Goal: Book appointment/travel/reservation

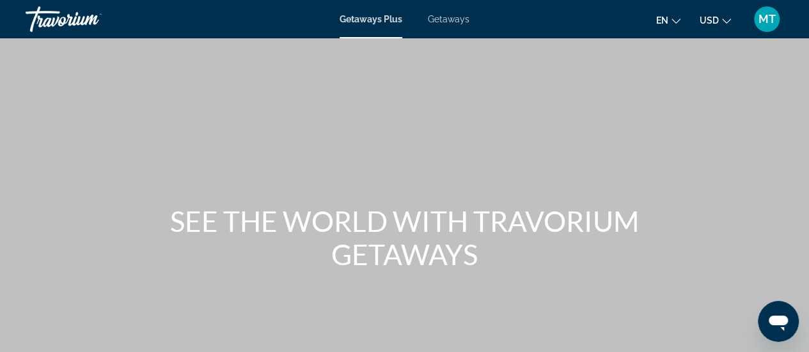
click at [453, 21] on span "Getaways" at bounding box center [449, 19] width 42 height 10
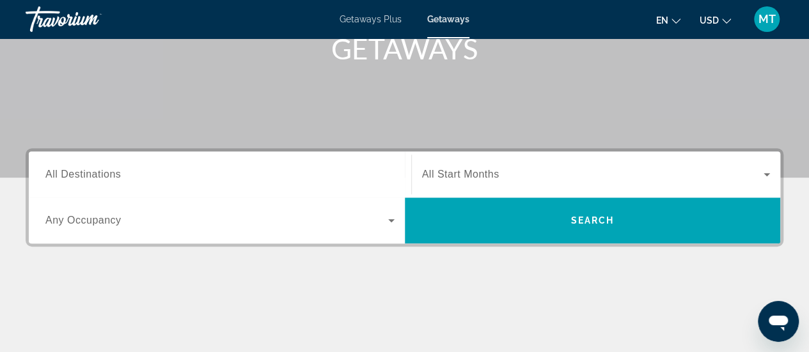
scroll to position [221, 0]
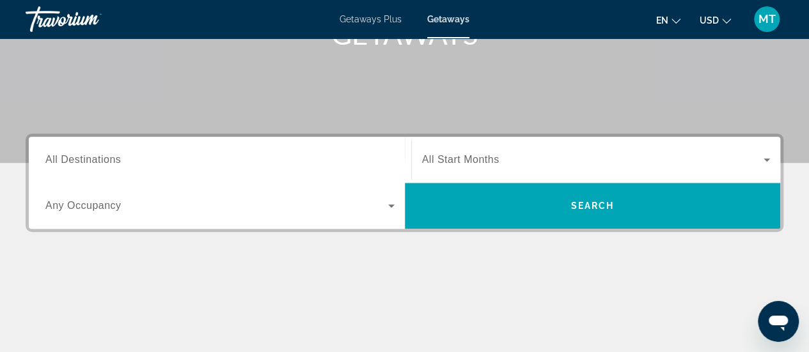
click at [114, 158] on span "All Destinations" at bounding box center [82, 159] width 75 height 11
click at [114, 158] on input "Destination All Destinations" at bounding box center [219, 160] width 349 height 15
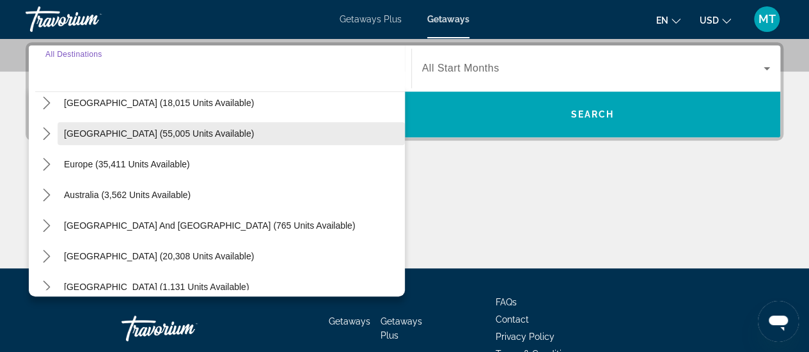
scroll to position [104, 0]
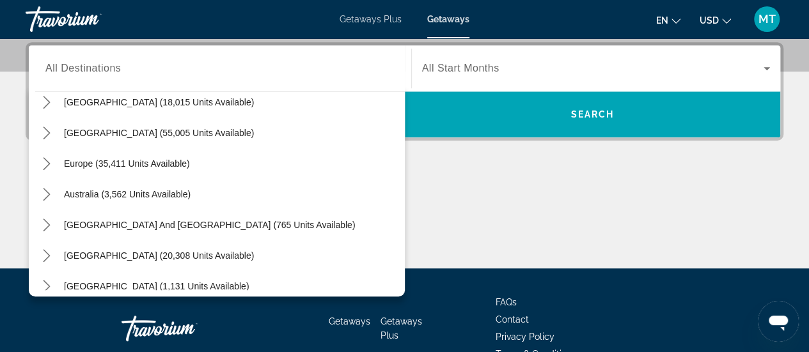
click at [448, 21] on span "Getaways" at bounding box center [448, 19] width 42 height 10
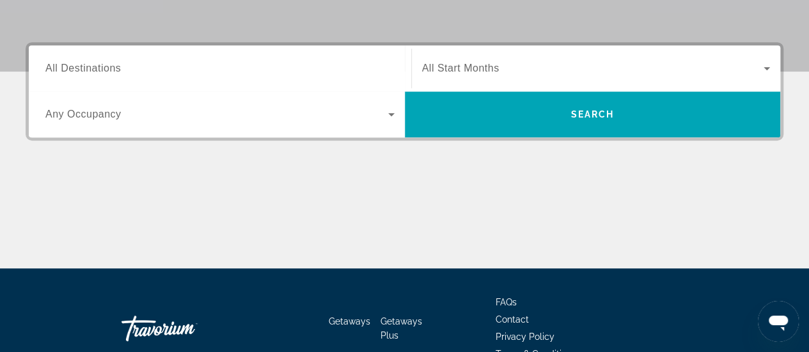
scroll to position [0, 0]
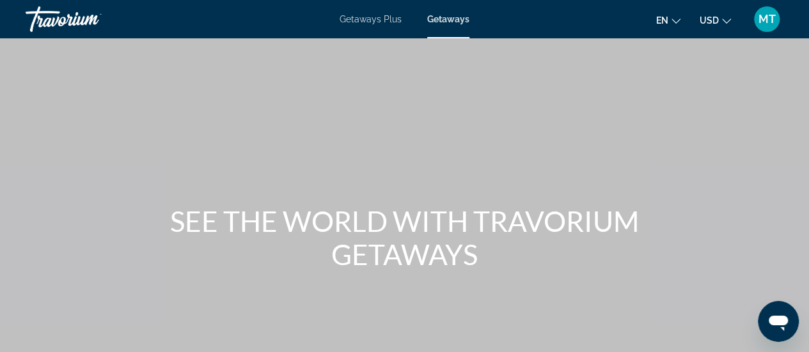
click at [450, 22] on span "Getaways" at bounding box center [448, 19] width 42 height 10
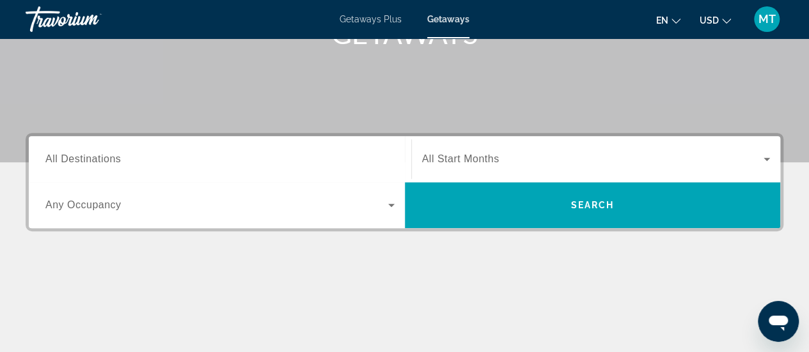
scroll to position [231, 0]
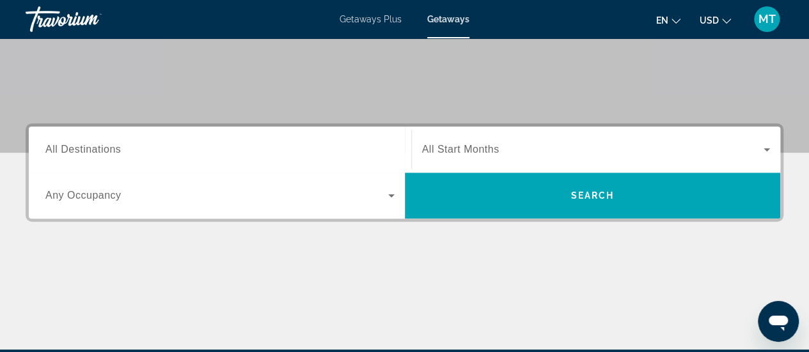
click at [71, 149] on span "All Destinations" at bounding box center [82, 149] width 75 height 11
click at [71, 149] on input "Destination All Destinations" at bounding box center [219, 150] width 349 height 15
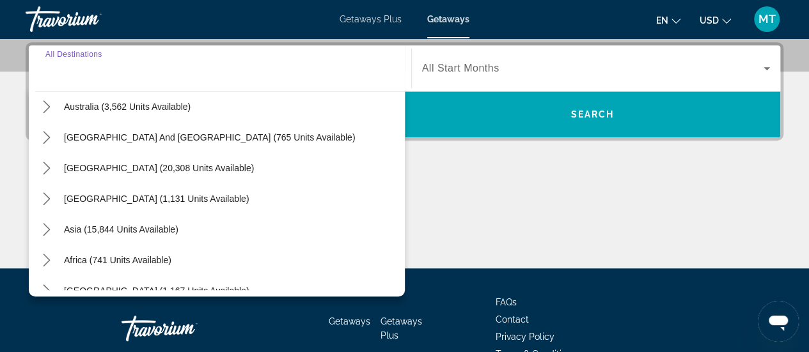
scroll to position [203, 0]
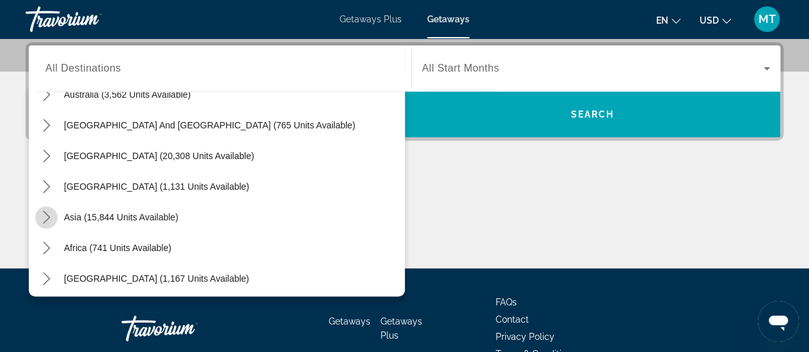
click at [47, 217] on icon "Toggle Asia (15,844 units available) submenu" at bounding box center [46, 217] width 7 height 13
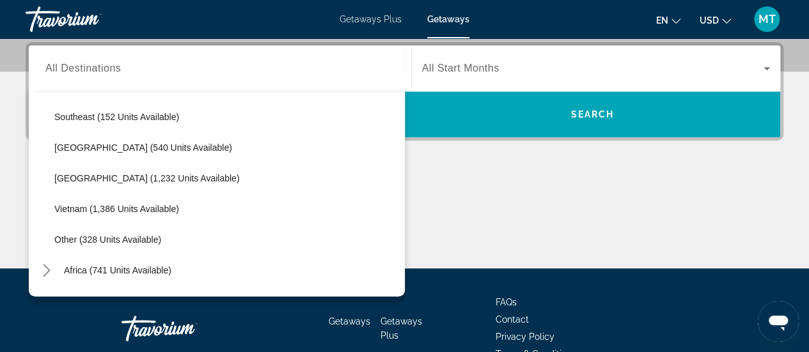
scroll to position [644, 0]
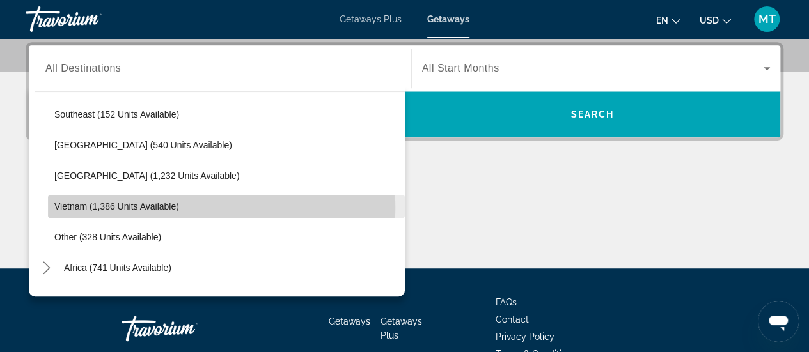
click at [61, 208] on span "Vietnam (1,386 units available)" at bounding box center [116, 206] width 125 height 10
type input "**********"
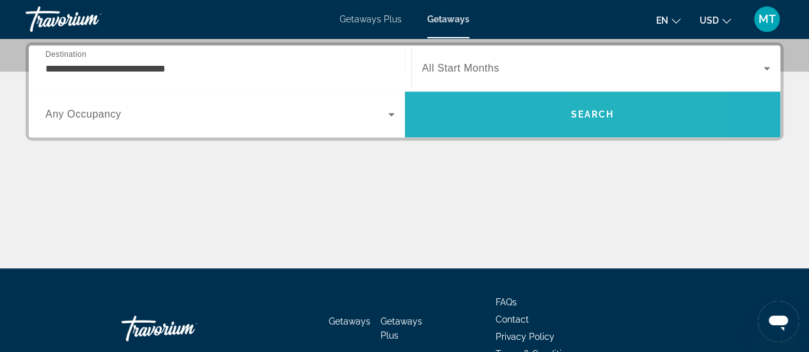
click at [613, 100] on span "Search" at bounding box center [593, 114] width 376 height 31
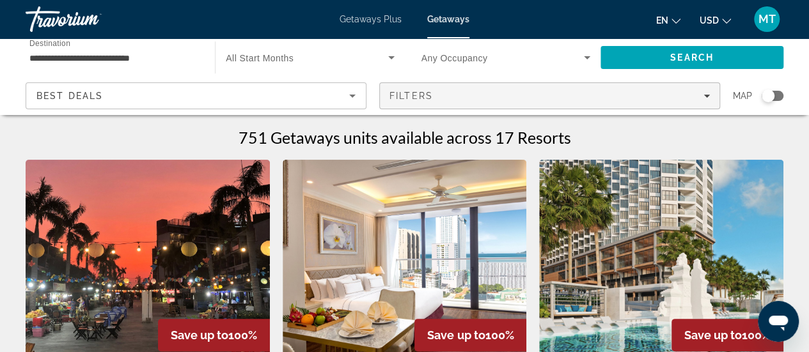
click at [591, 94] on div "Filters" at bounding box center [549, 96] width 320 height 10
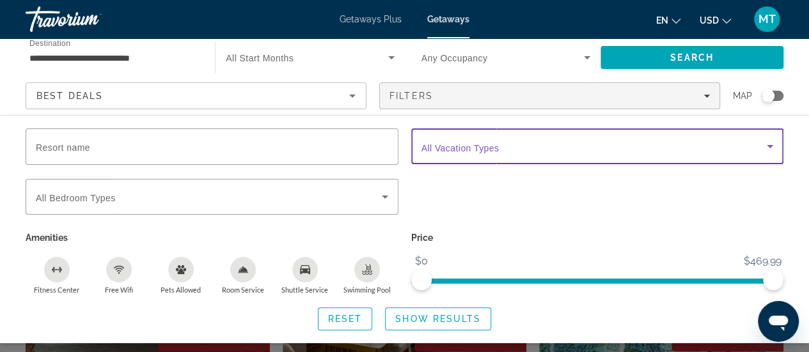
click at [773, 143] on icon "Search widget" at bounding box center [769, 146] width 15 height 15
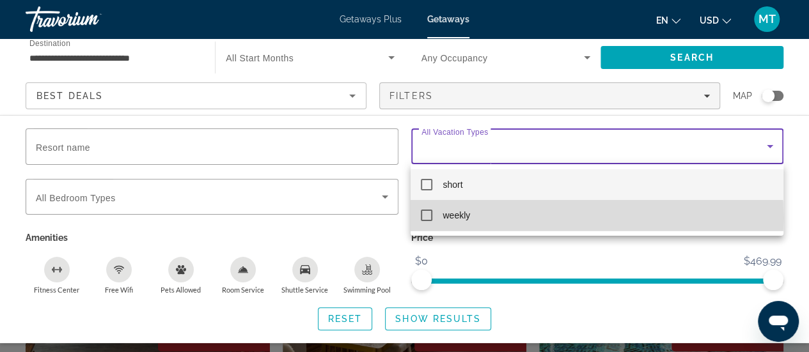
click at [426, 218] on mat-pseudo-checkbox at bounding box center [427, 216] width 12 height 12
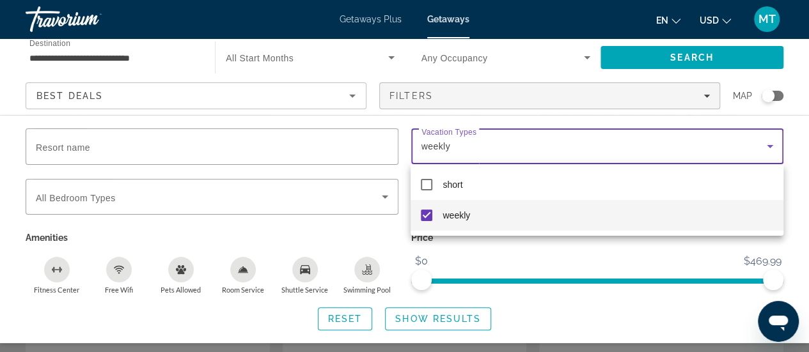
scroll to position [146, 0]
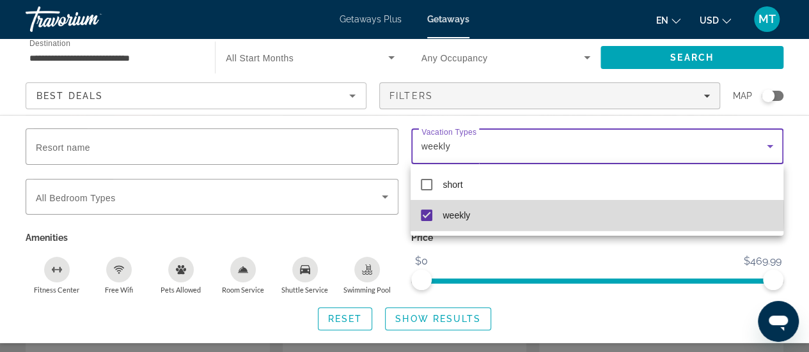
click at [494, 212] on mat-option "weekly" at bounding box center [596, 215] width 372 height 31
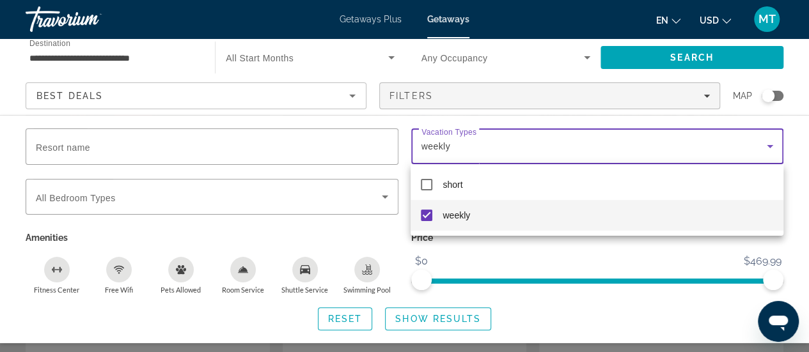
click at [591, 254] on div at bounding box center [404, 176] width 809 height 352
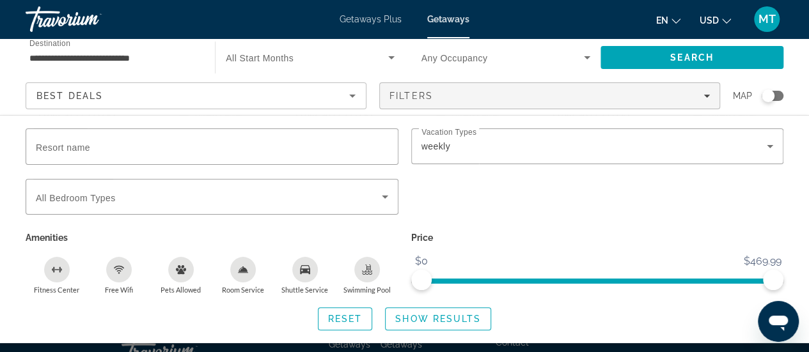
scroll to position [1828, 0]
click at [451, 324] on span "Search widget" at bounding box center [438, 319] width 105 height 31
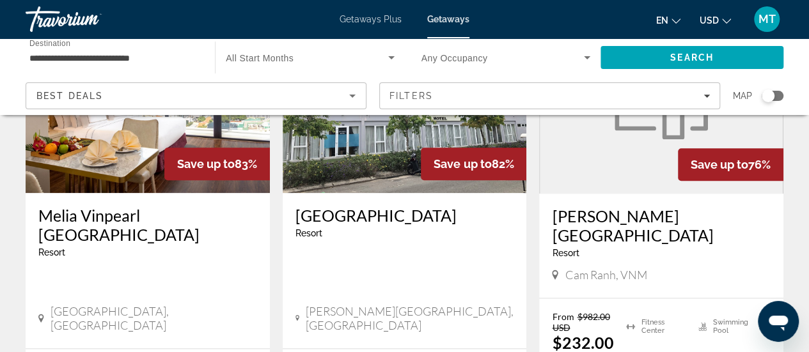
scroll to position [640, 0]
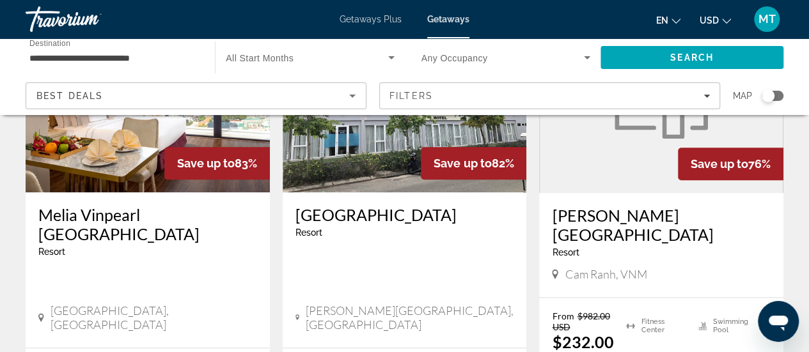
click at [648, 137] on figure "Main content" at bounding box center [661, 90] width 243 height 205
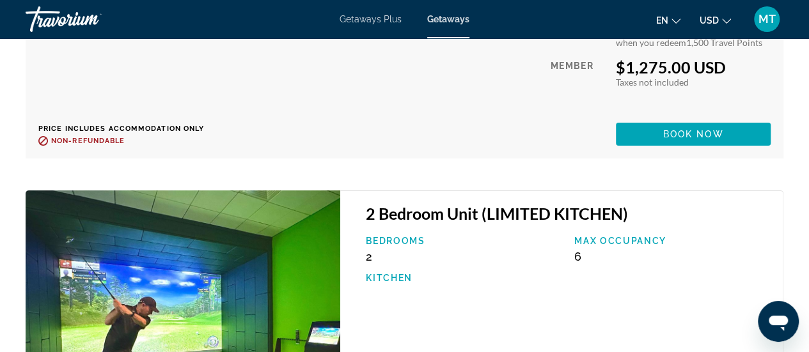
scroll to position [9729, 0]
